Goal: Information Seeking & Learning: Learn about a topic

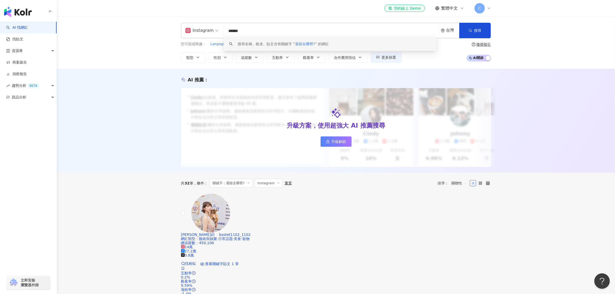
drag, startPoint x: 256, startPoint y: 31, endPoint x: 226, endPoint y: 31, distance: 29.2
click at [226, 31] on input "******" at bounding box center [330, 31] width 211 height 10
paste input "***"
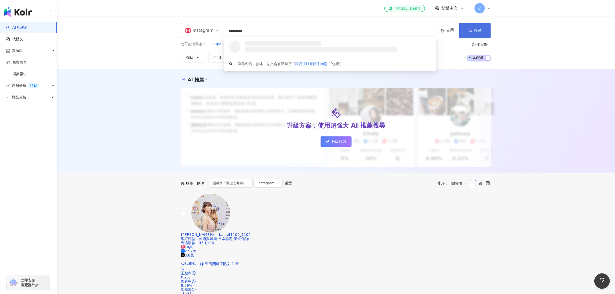
type input "*********"
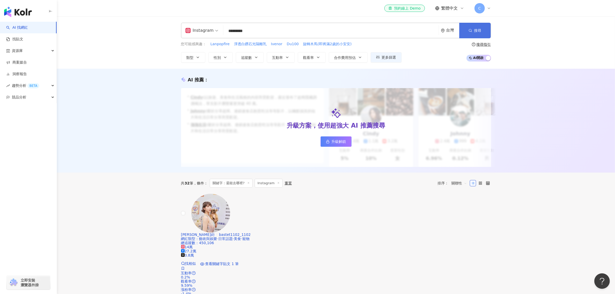
click at [476, 32] on span "搜尋" at bounding box center [477, 30] width 7 height 4
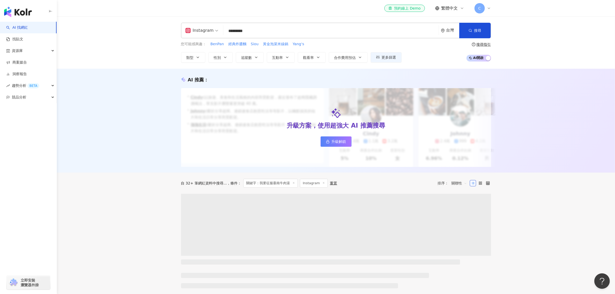
click at [212, 33] on div "Instagram" at bounding box center [199, 30] width 28 height 8
click at [203, 61] on div "Facebook" at bounding box center [203, 64] width 32 height 6
click at [476, 31] on span "搜尋" at bounding box center [477, 30] width 7 height 4
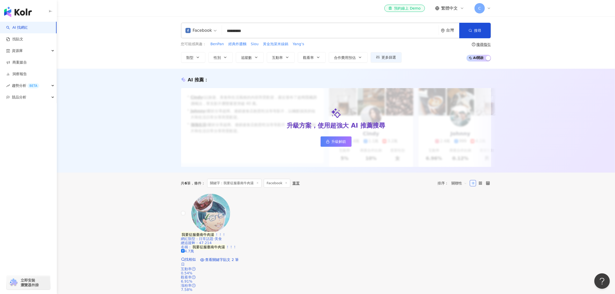
click at [215, 232] on mark "我要征服臺南牛肉湯" at bounding box center [198, 235] width 34 height 6
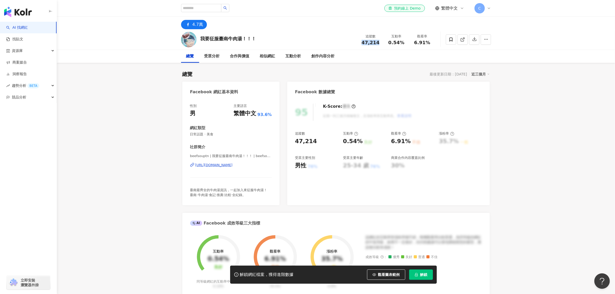
drag, startPoint x: 356, startPoint y: 43, endPoint x: 378, endPoint y: 43, distance: 21.7
click at [378, 43] on div "我要征服臺南牛肉湯！！！ 追蹤數 47,214 互動率 0.54% 觀看率 6.91%" at bounding box center [336, 39] width 330 height 20
click at [386, 273] on span "觀看圖表範例" at bounding box center [389, 274] width 22 height 4
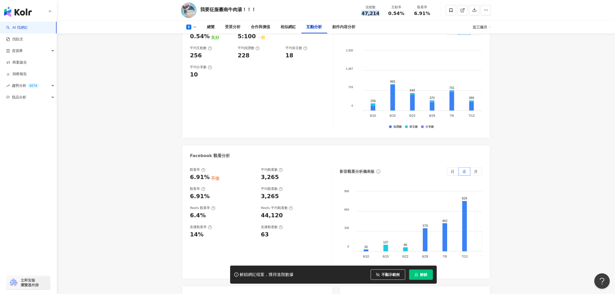
scroll to position [871, 0]
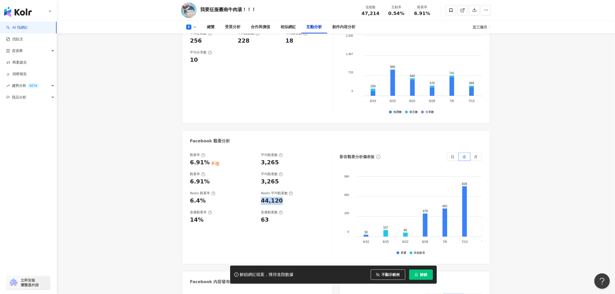
drag, startPoint x: 282, startPoint y: 194, endPoint x: 259, endPoint y: 195, distance: 23.5
click at [259, 195] on div "Reels 觀看率 6.4% Reels 平均觀看數 44,120" at bounding box center [258, 198] width 137 height 14
copy div "44,120"
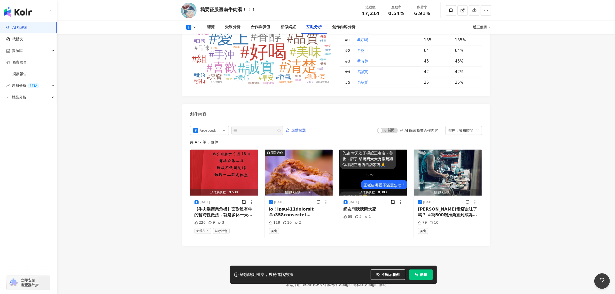
scroll to position [1313, 0]
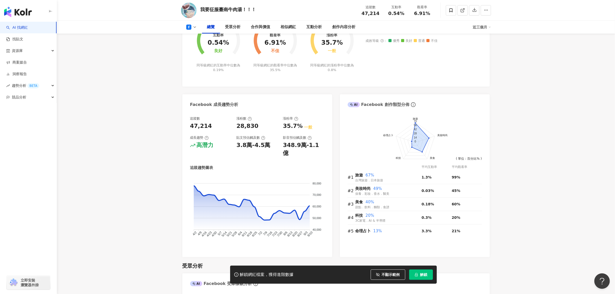
scroll to position [0, 0]
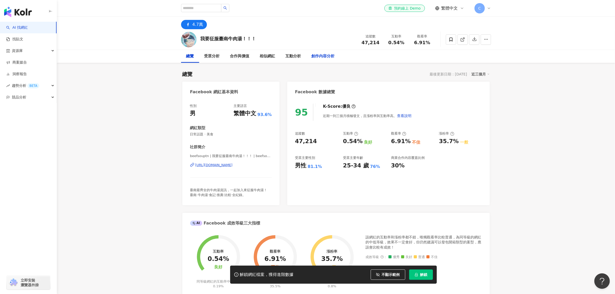
click at [324, 54] on div "創作內容分析" at bounding box center [322, 56] width 23 height 6
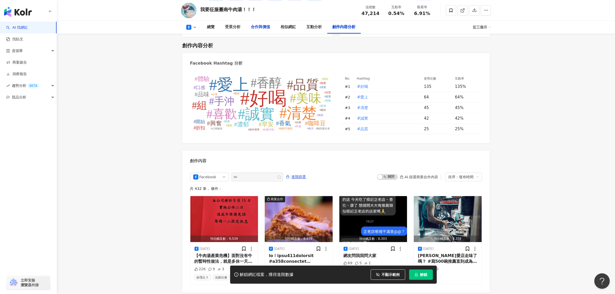
click at [264, 26] on div "合作與價值" at bounding box center [260, 27] width 19 height 6
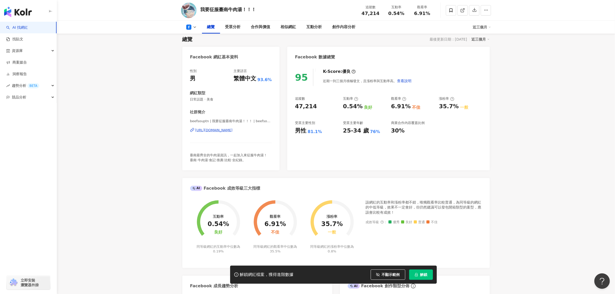
scroll to position [32, 0]
